Goal: Entertainment & Leisure: Consume media (video, audio)

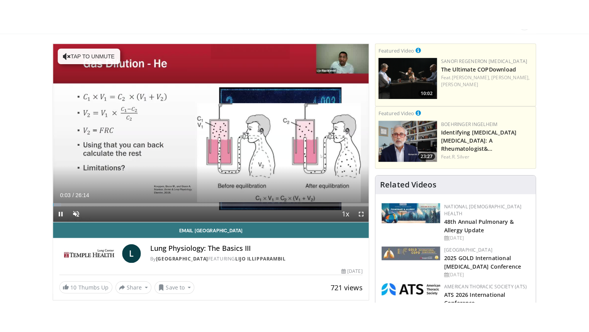
scroll to position [39, 0]
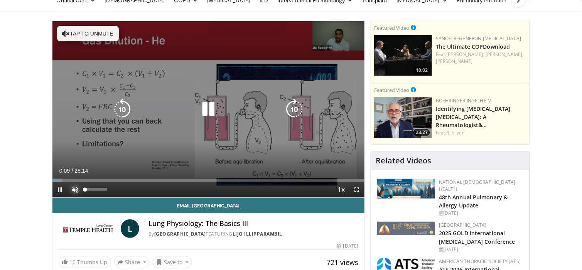
click at [77, 191] on span "Video Player" at bounding box center [75, 189] width 15 height 15
drag, startPoint x: 357, startPoint y: 190, endPoint x: 357, endPoint y: 236, distance: 46.3
click at [357, 190] on span "Video Player" at bounding box center [356, 189] width 15 height 15
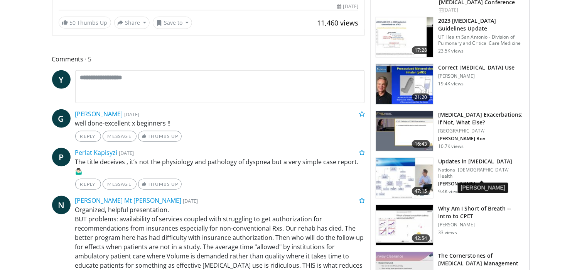
scroll to position [309, 0]
